Goal: Transaction & Acquisition: Purchase product/service

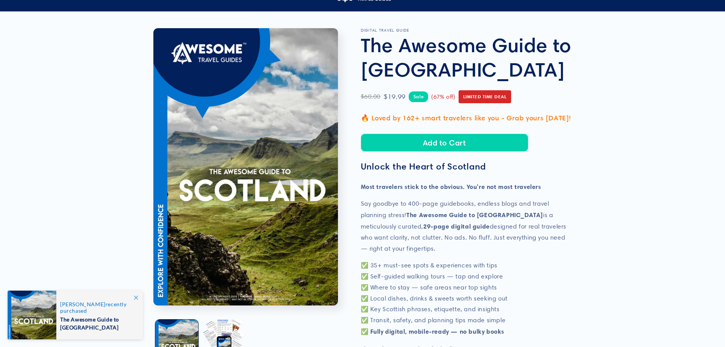
scroll to position [38, 0]
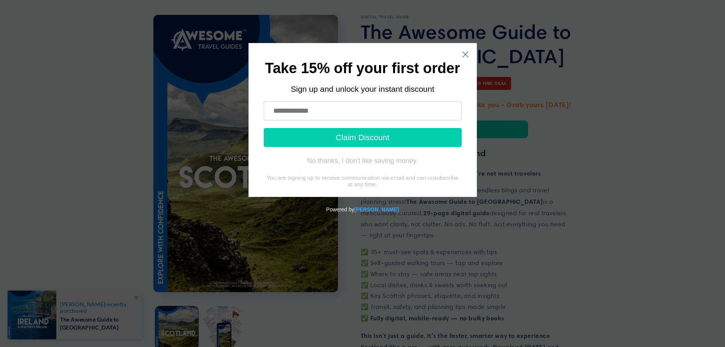
click at [287, 107] on input "text" at bounding box center [363, 110] width 198 height 19
type input "**********"
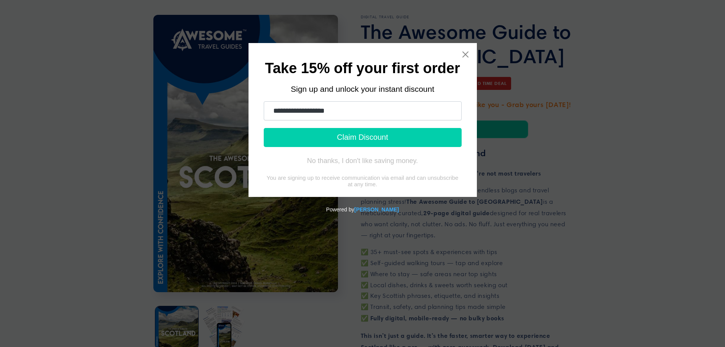
click at [347, 137] on button "Claim Discount" at bounding box center [363, 137] width 198 height 19
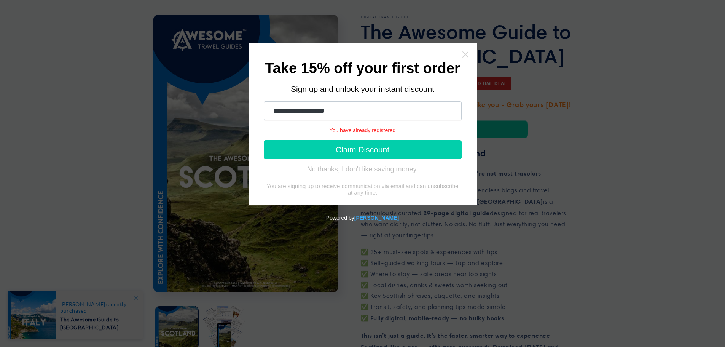
click at [465, 52] on icon "Close widget" at bounding box center [465, 55] width 8 height 8
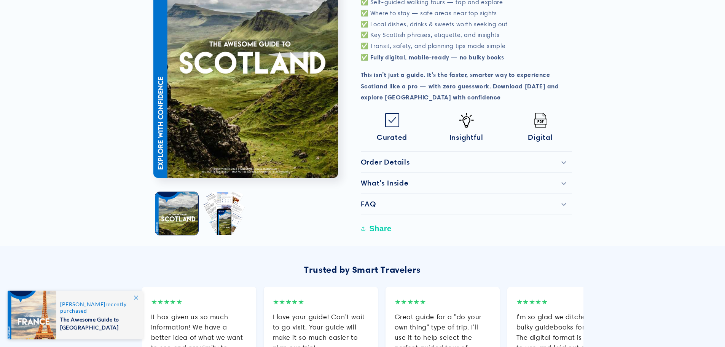
scroll to position [342, 0]
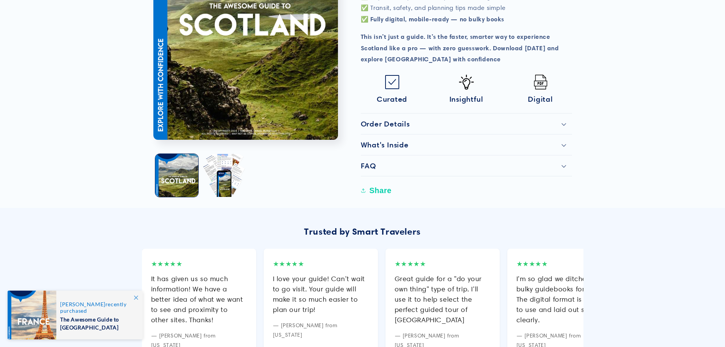
click at [392, 144] on h2 "What's Inside" at bounding box center [385, 144] width 48 height 9
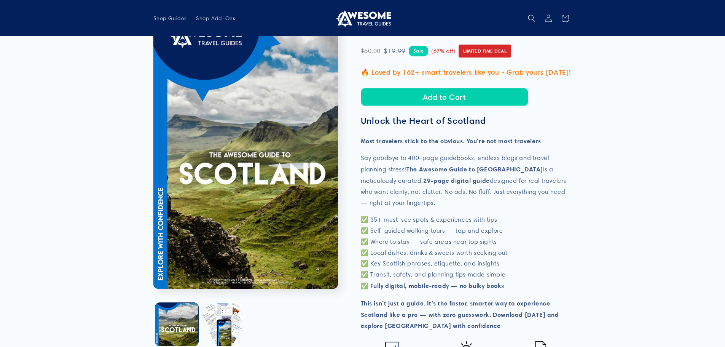
scroll to position [0, 0]
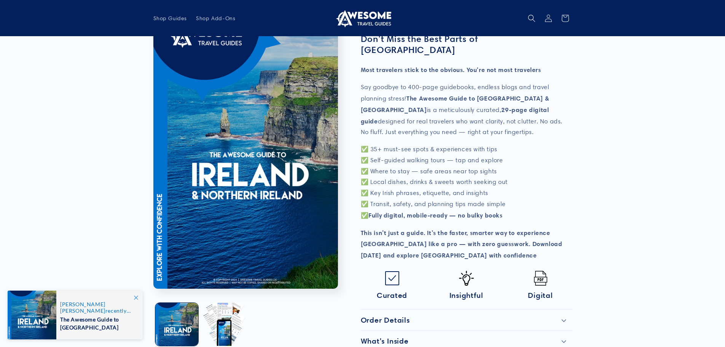
scroll to position [114, 0]
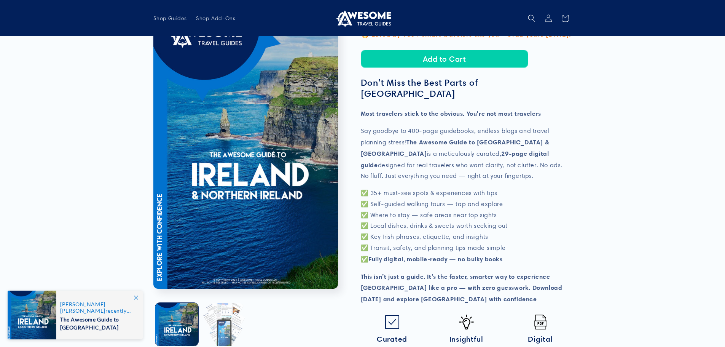
click at [225, 321] on button "Load image 2 in gallery view" at bounding box center [223, 323] width 43 height 43
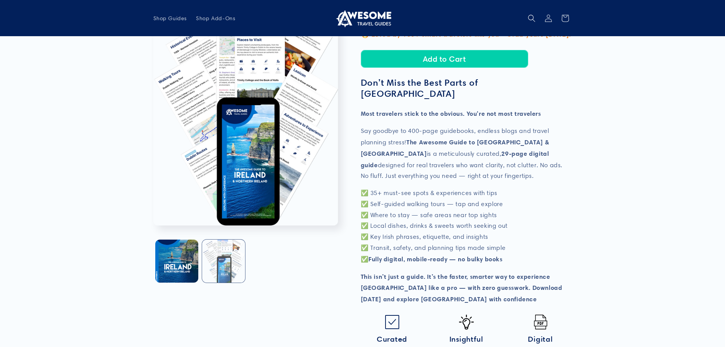
click at [223, 249] on button "Load image 2 in gallery view" at bounding box center [223, 260] width 43 height 43
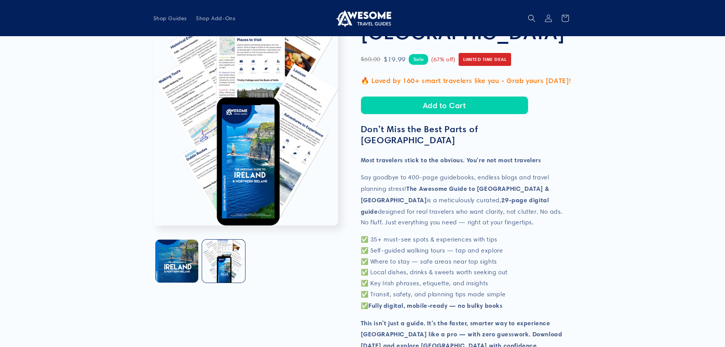
scroll to position [0, 0]
